Goal: Information Seeking & Learning: Learn about a topic

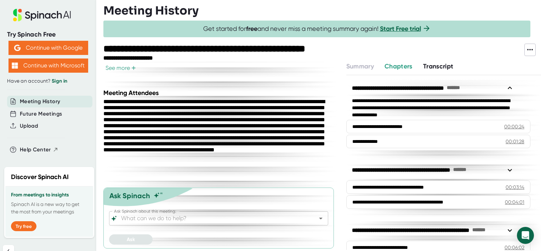
click at [391, 65] on span "Chapters" at bounding box center [399, 66] width 28 height 8
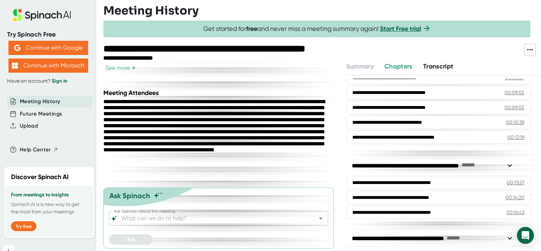
scroll to position [187, 0]
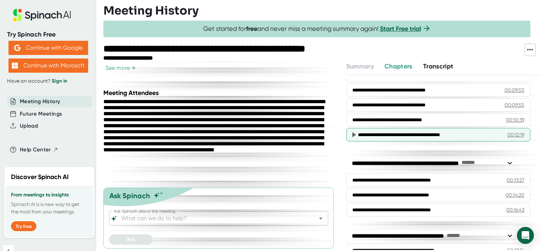
click at [449, 134] on div "**********" at bounding box center [424, 134] width 133 height 7
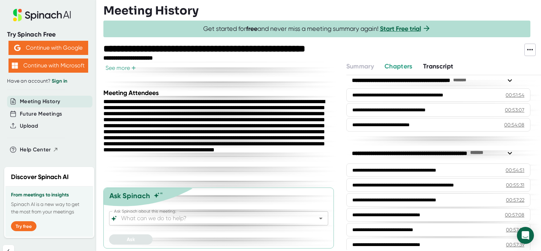
scroll to position [1121, 0]
